Goal: Book appointment/travel/reservation

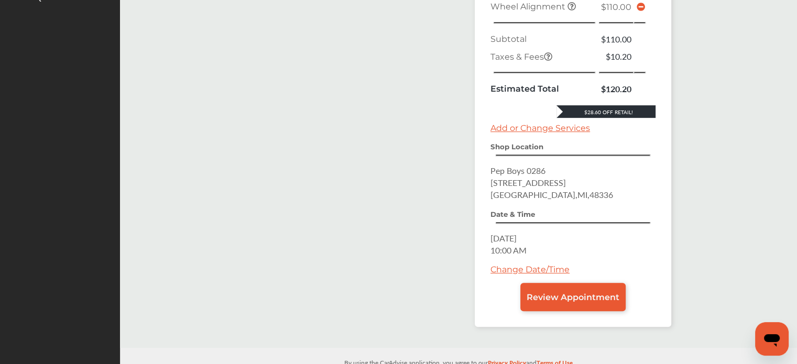
scroll to position [464, 0]
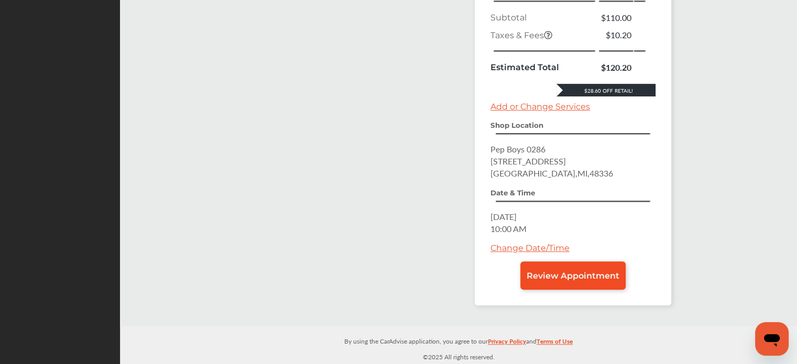
click at [557, 281] on span "Review Appointment" at bounding box center [572, 276] width 93 height 10
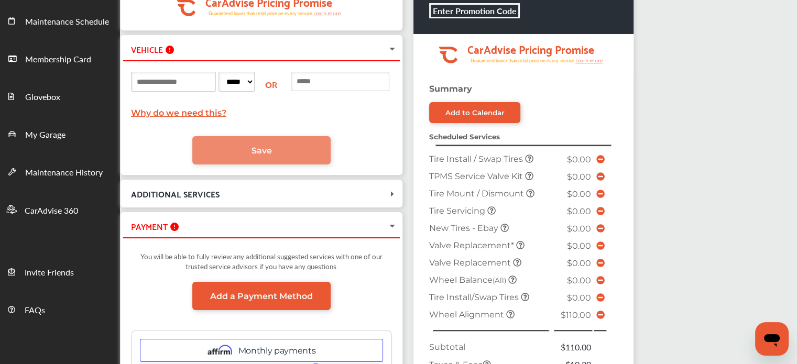
scroll to position [264, 0]
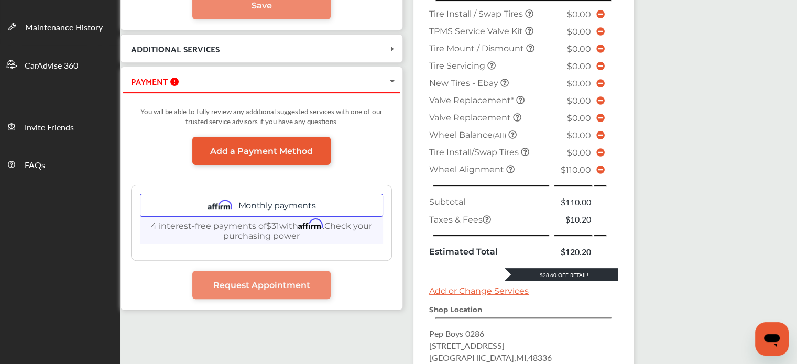
click at [394, 345] on div "SHOP Pep Boys [STREET_ADDRESS] [DATE] 10:00 AM .cls-1 { clip-path: url(#clip-Pr…" at bounding box center [394, 153] width 548 height 694
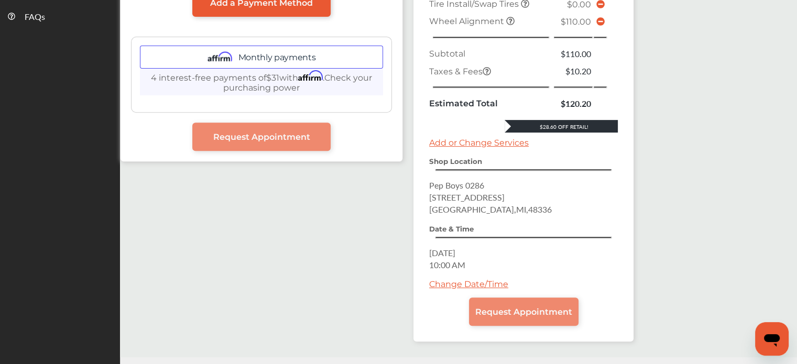
scroll to position [424, 0]
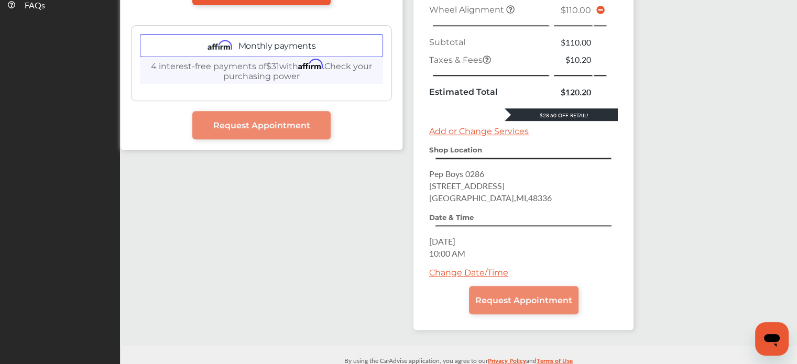
click at [488, 268] on link "Change Date/Time" at bounding box center [468, 273] width 79 height 10
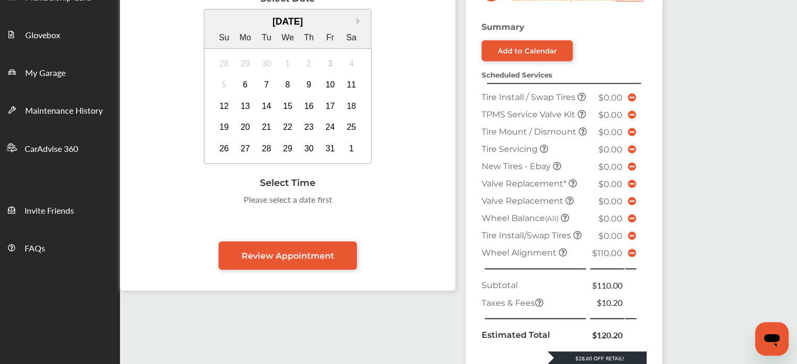
scroll to position [174, 0]
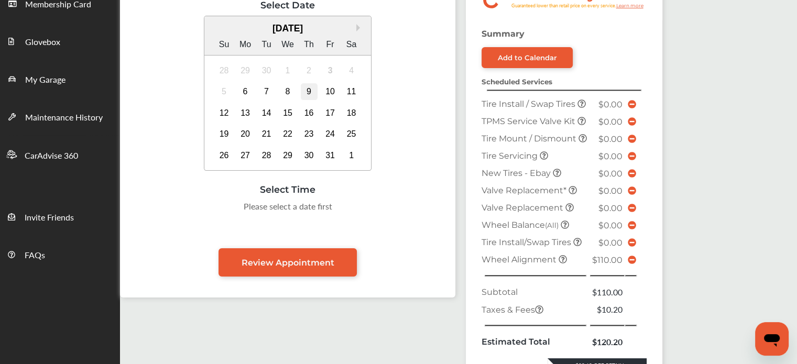
click at [306, 91] on div "9" at bounding box center [309, 91] width 17 height 17
click at [186, 210] on div "9:00 AM" at bounding box center [182, 209] width 49 height 19
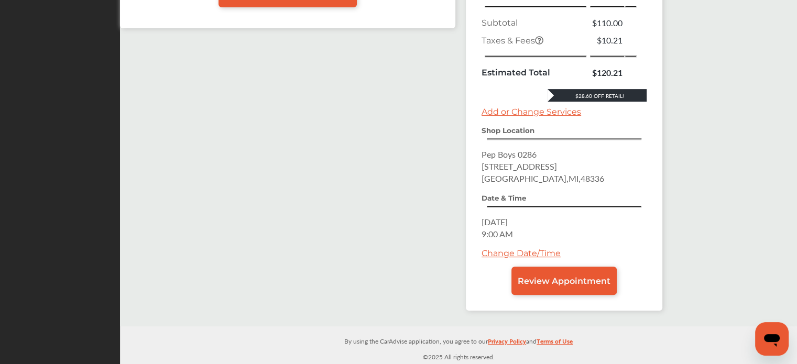
scroll to position [461, 0]
click at [575, 279] on span "Review Appointment" at bounding box center [563, 281] width 93 height 10
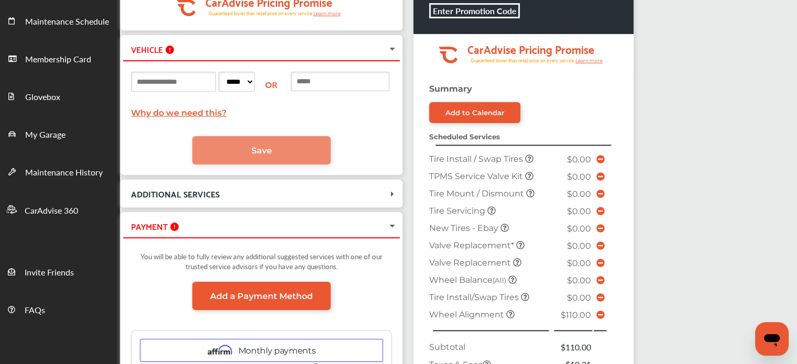
scroll to position [117, 0]
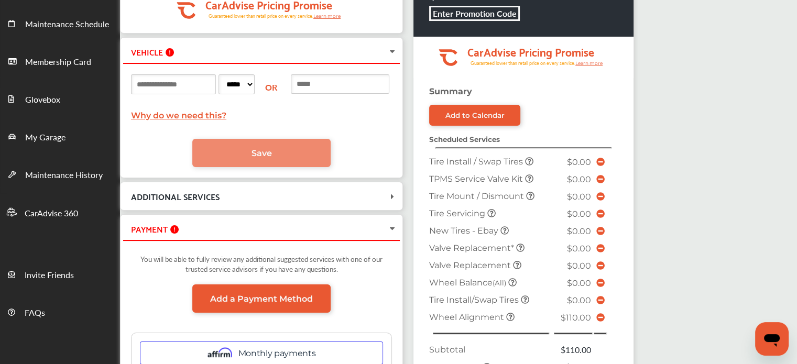
click at [164, 86] on input at bounding box center [173, 84] width 85 height 20
type input "*******"
click at [255, 82] on select "***** ** ** ** ** ** ** ** ** ** ** ** ** ** ** ** ** ** ** ** ** ** ** ** ** *…" at bounding box center [236, 84] width 36 height 20
select select "**"
click at [235, 74] on select "***** ** ** ** ** ** ** ** ** ** ** ** ** ** ** ** ** ** ** ** ** ** ** ** ** *…" at bounding box center [236, 84] width 36 height 20
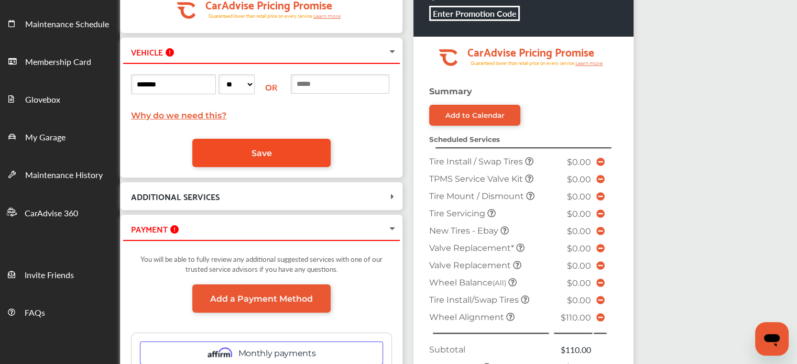
click at [295, 144] on link "Save" at bounding box center [261, 153] width 138 height 28
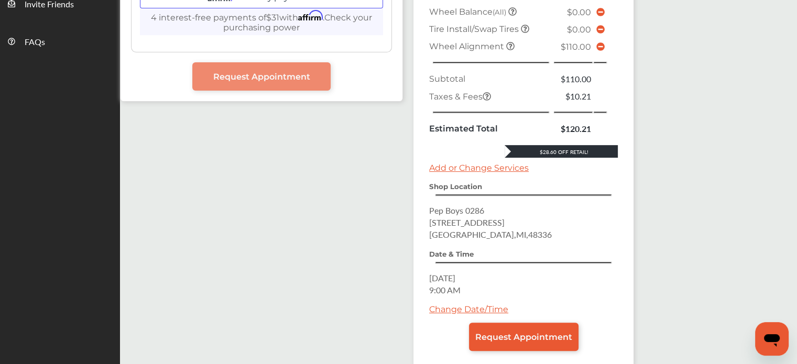
scroll to position [436, 0]
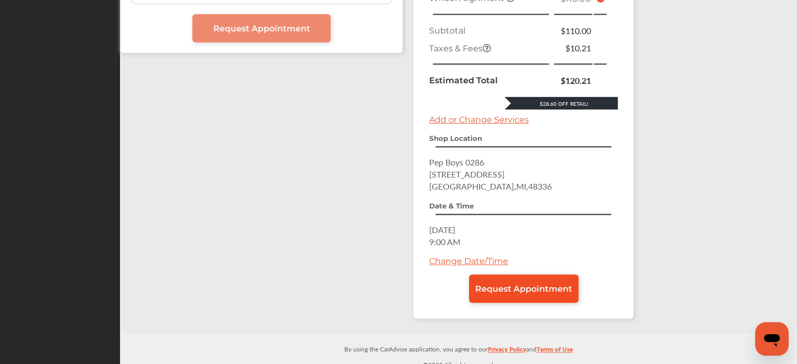
click at [508, 284] on span "Request Appointment" at bounding box center [523, 289] width 97 height 10
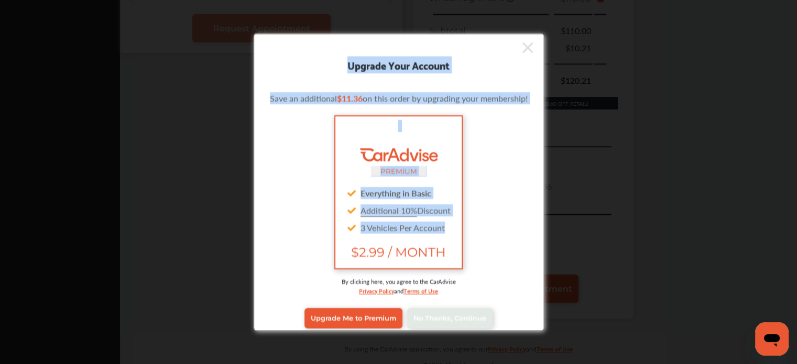
drag, startPoint x: 551, startPoint y: 157, endPoint x: 543, endPoint y: 225, distance: 68.1
click at [543, 225] on div "Upgrade Your Account Save an additional $11.36 on this order by upgrading your …" at bounding box center [398, 182] width 797 height 364
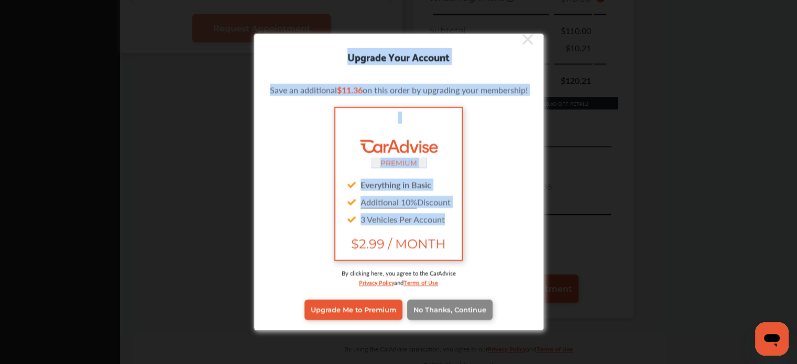
click at [450, 313] on link "No Thanks, Continue" at bounding box center [449, 310] width 85 height 20
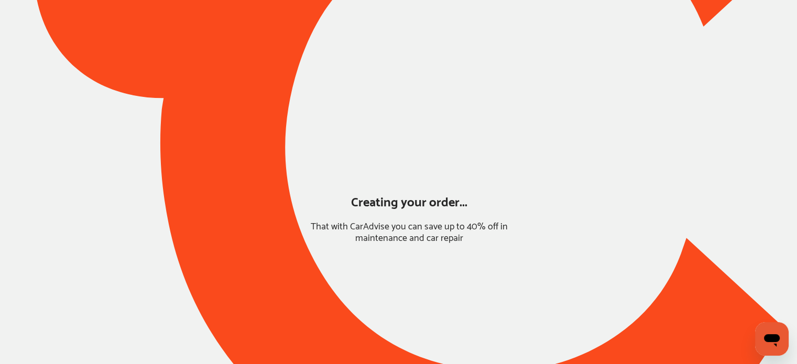
scroll to position [82, 0]
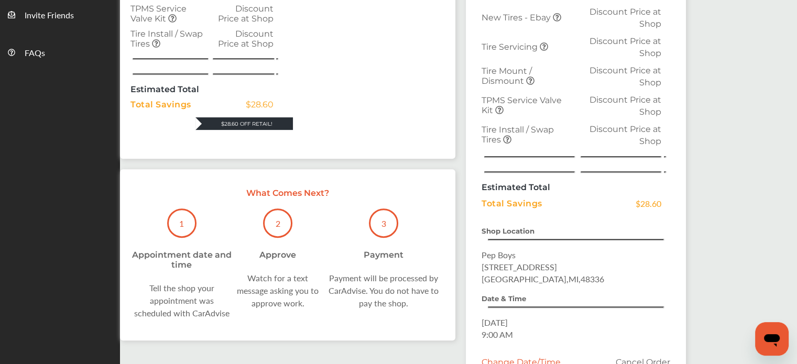
scroll to position [396, 0]
